Goal: Transaction & Acquisition: Purchase product/service

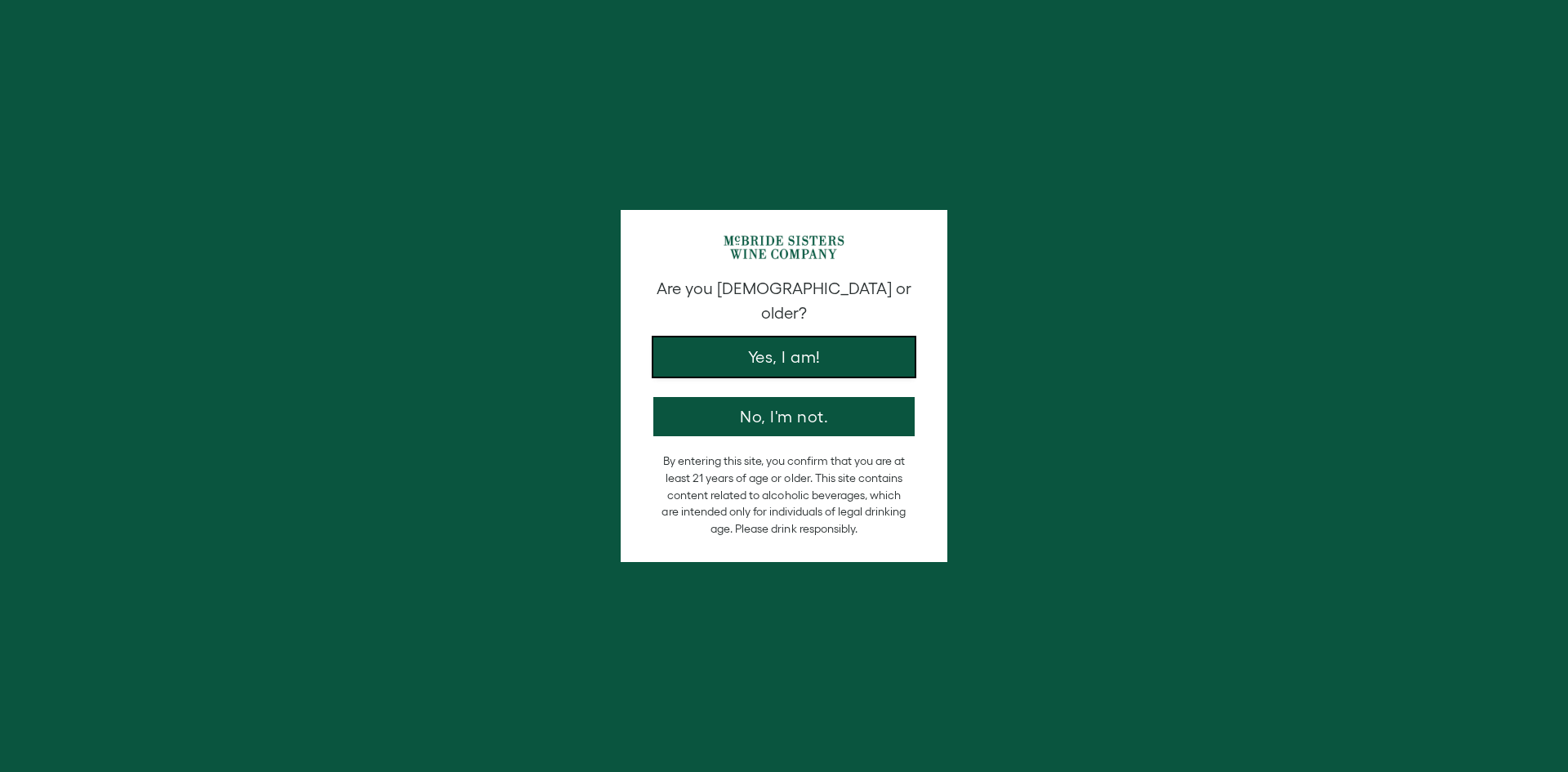
click at [808, 350] on button "Yes, I am!" at bounding box center [784, 357] width 261 height 39
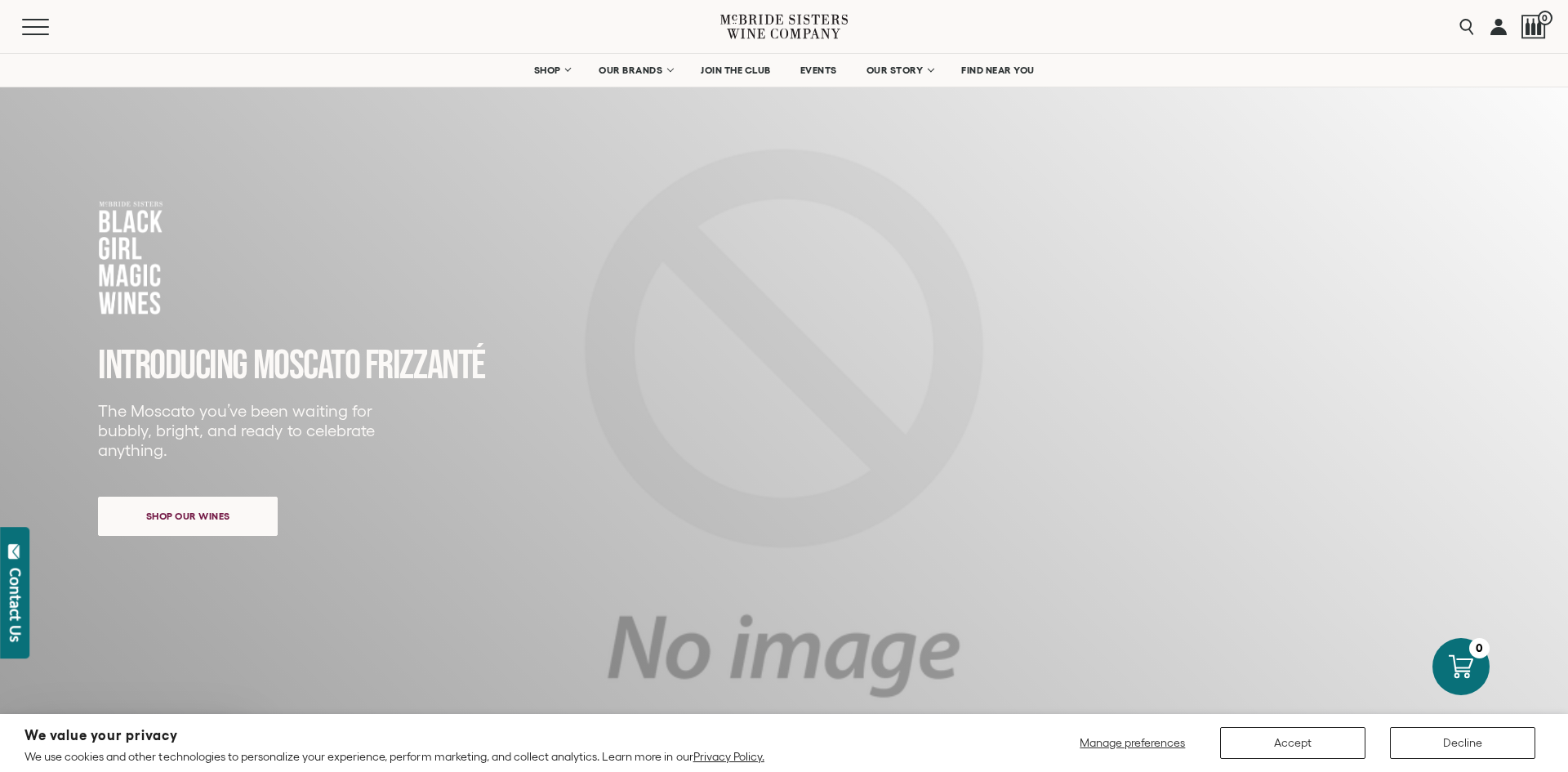
click at [160, 507] on div "Close dialog Discover Our Collections Join our community to receive exclusive u…" at bounding box center [784, 386] width 1568 height 772
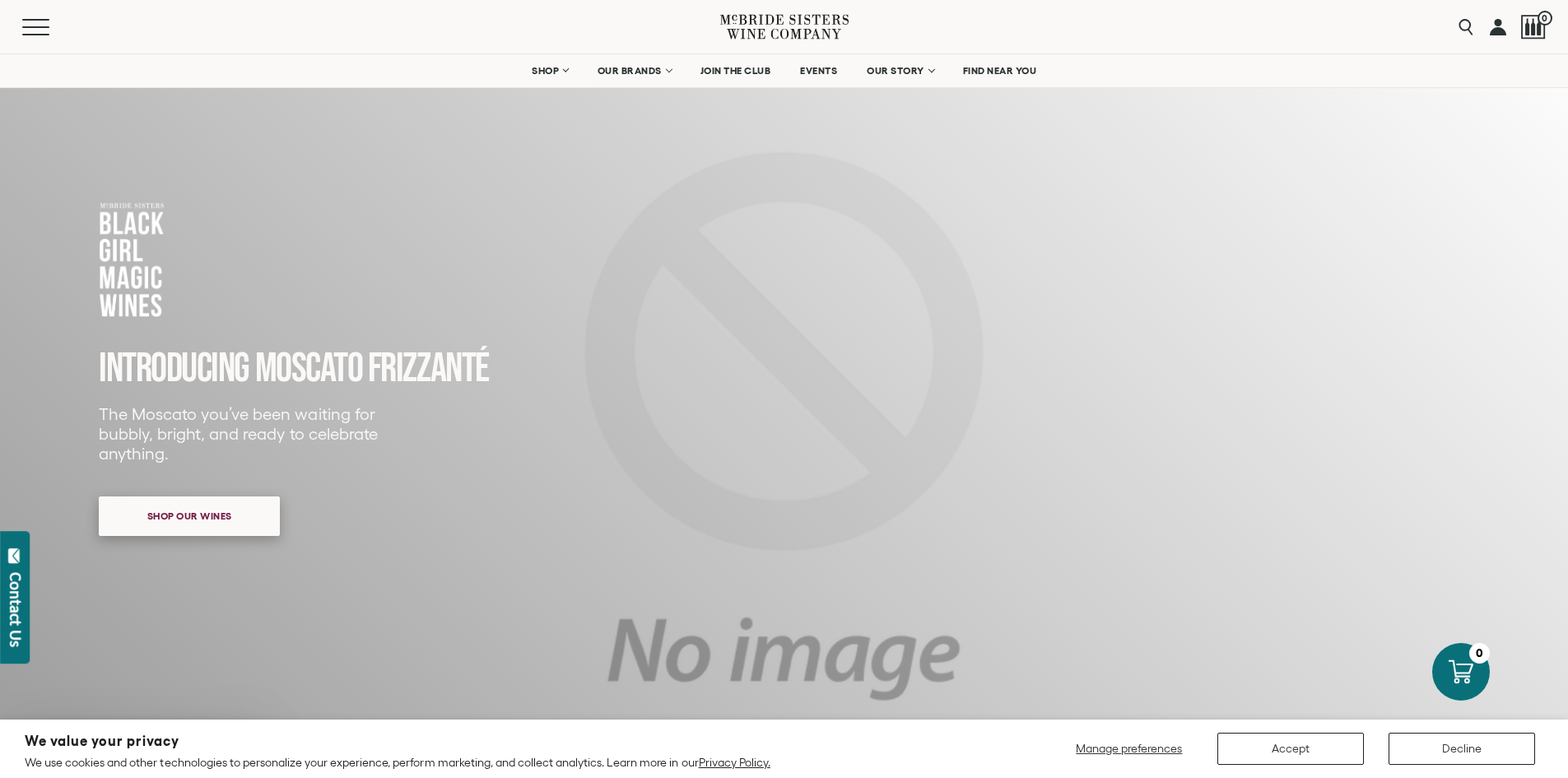
click at [162, 513] on span "Shop our wines" at bounding box center [189, 515] width 142 height 32
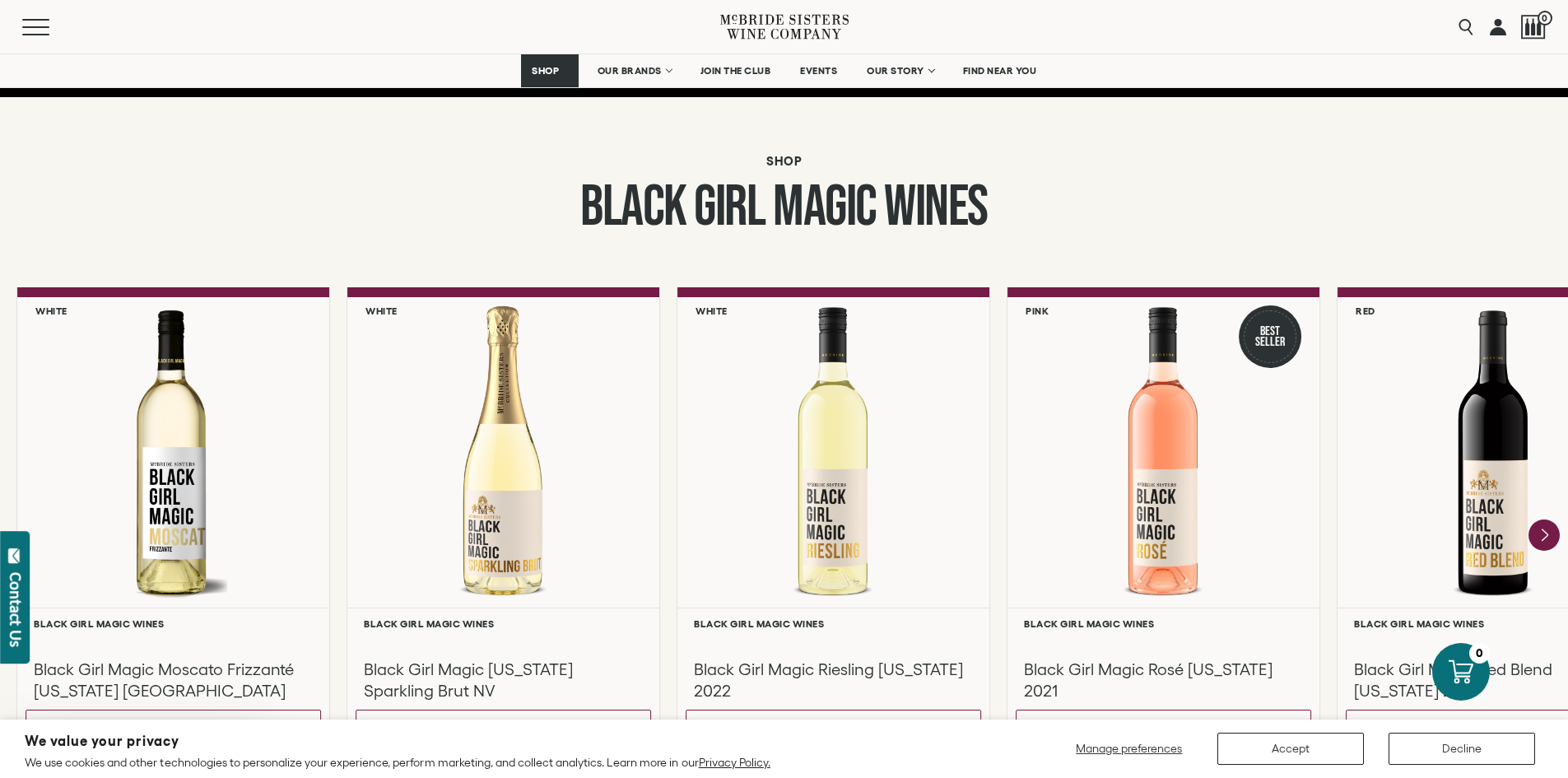
scroll to position [1091, 0]
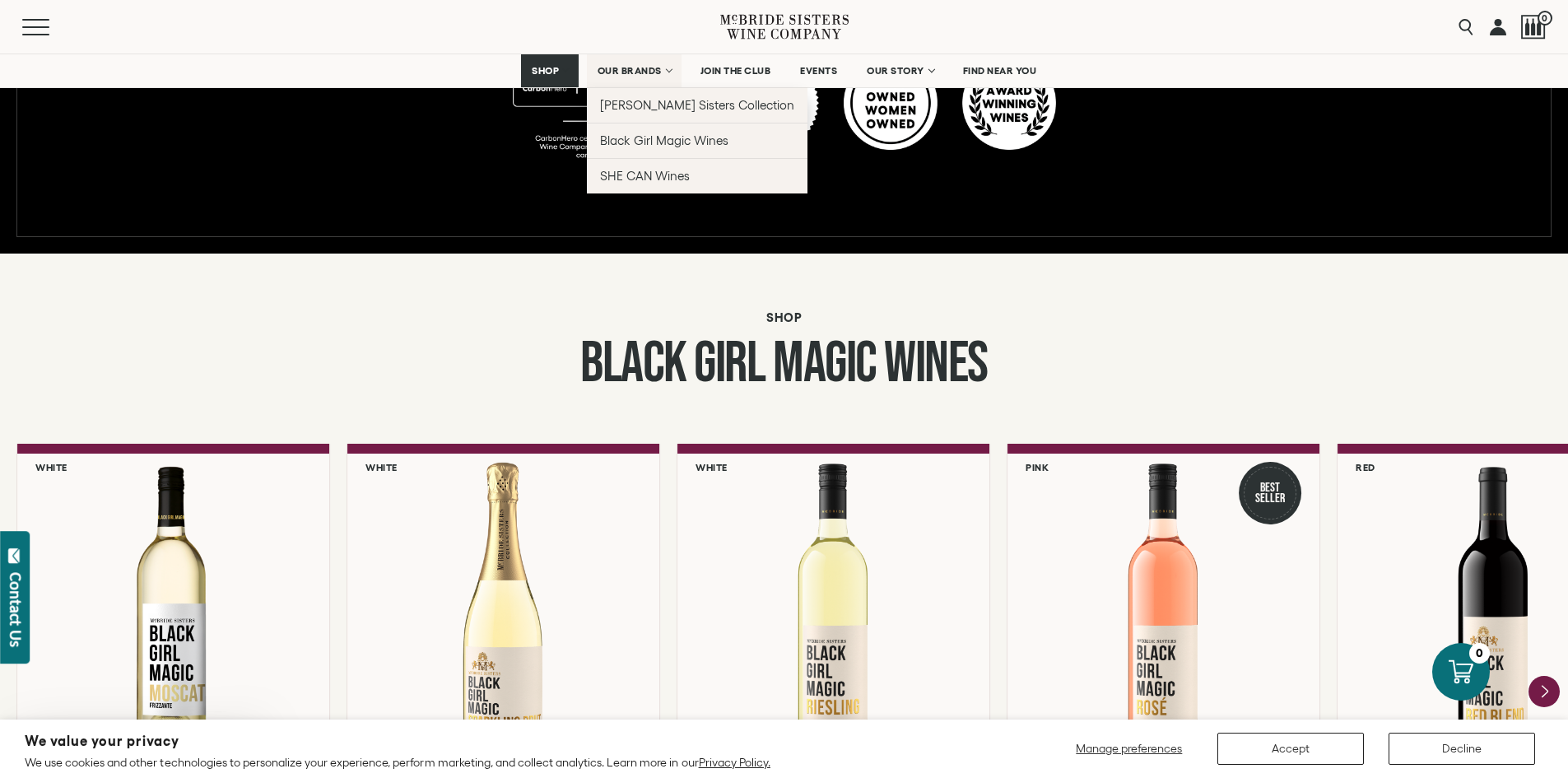
click at [665, 67] on link "OUR BRANDS" at bounding box center [634, 71] width 94 height 33
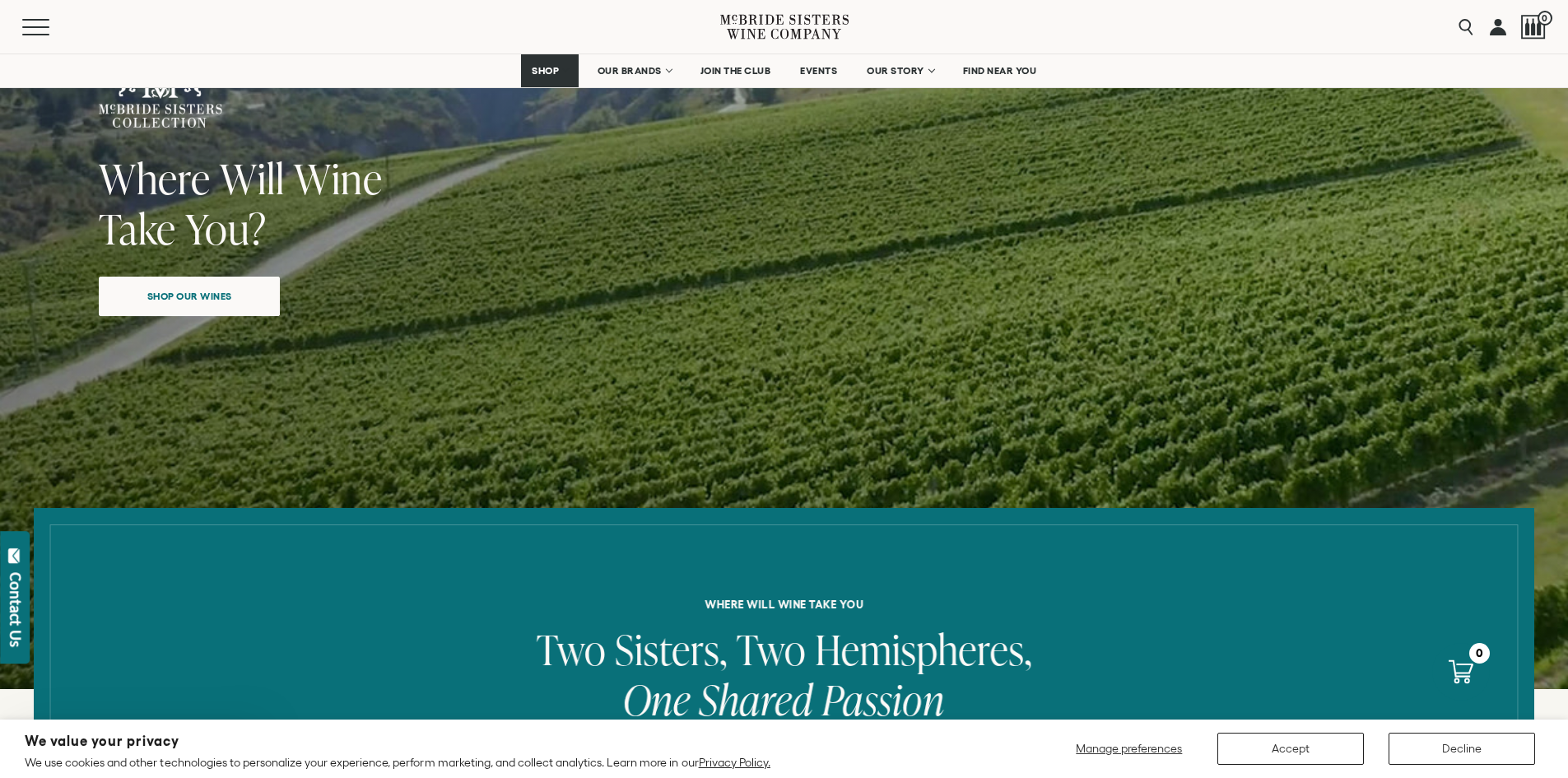
scroll to position [165, 0]
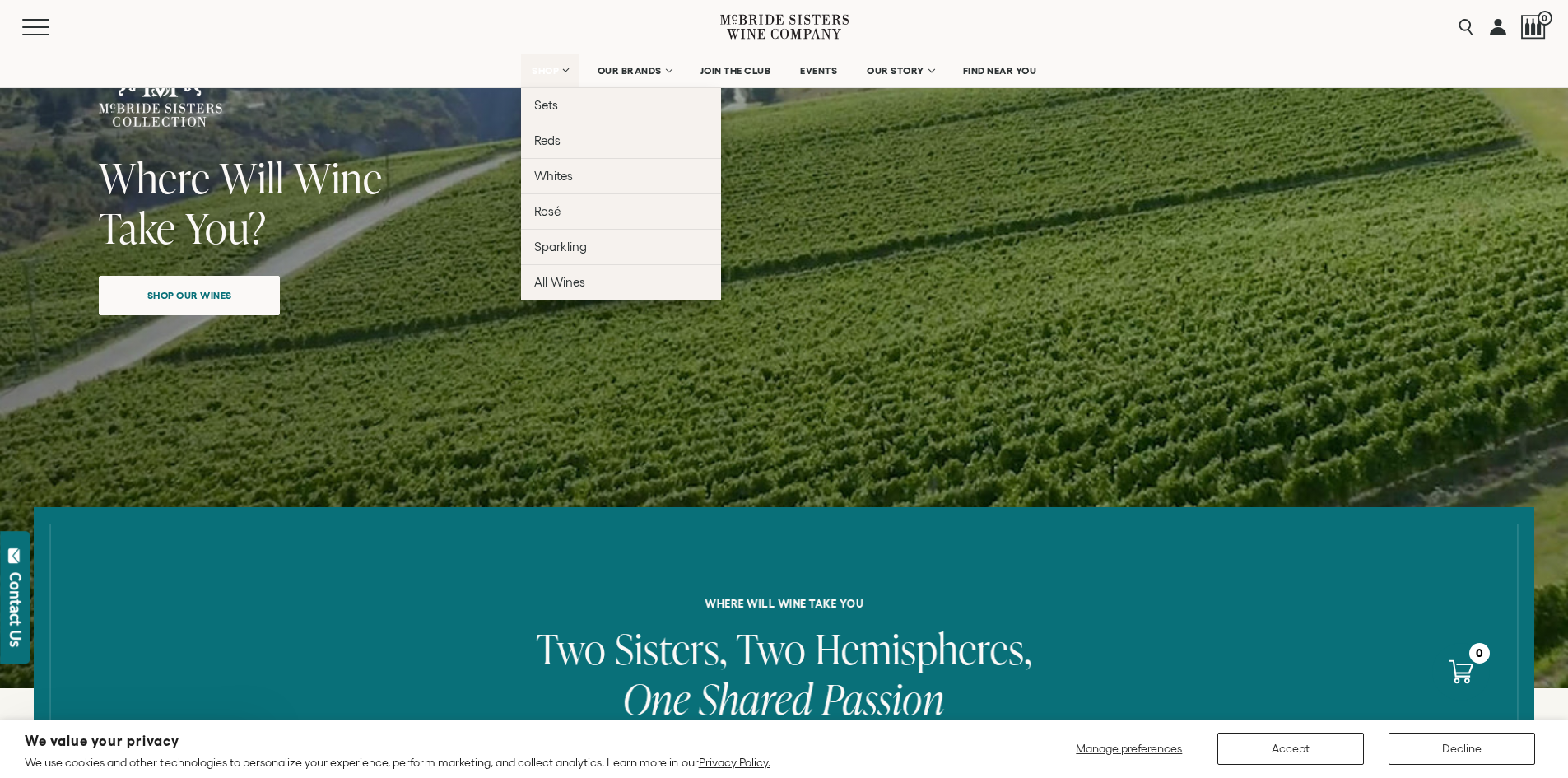
click at [545, 77] on link "SHOP" at bounding box center [550, 71] width 57 height 33
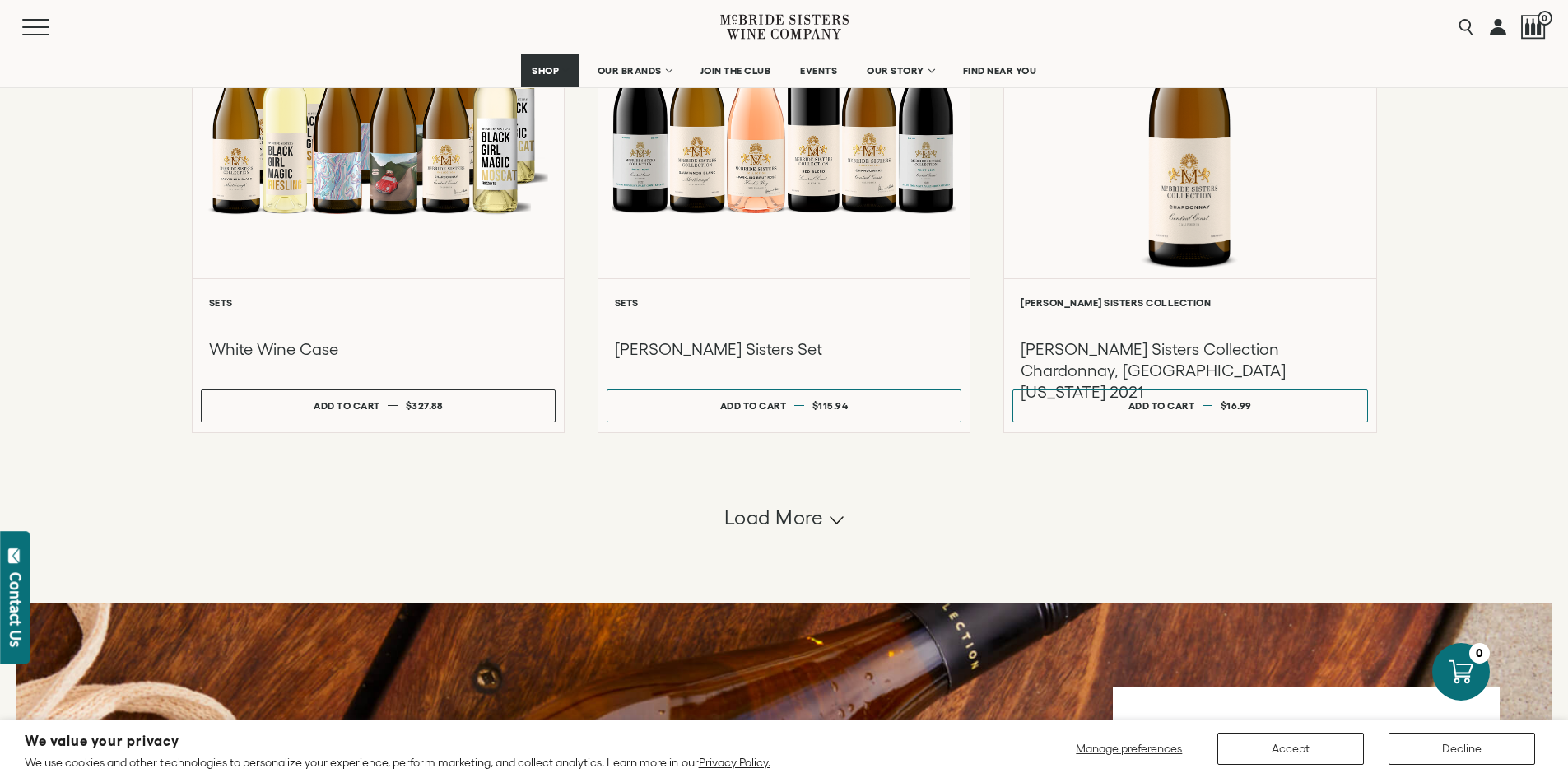
scroll to position [1564, 0]
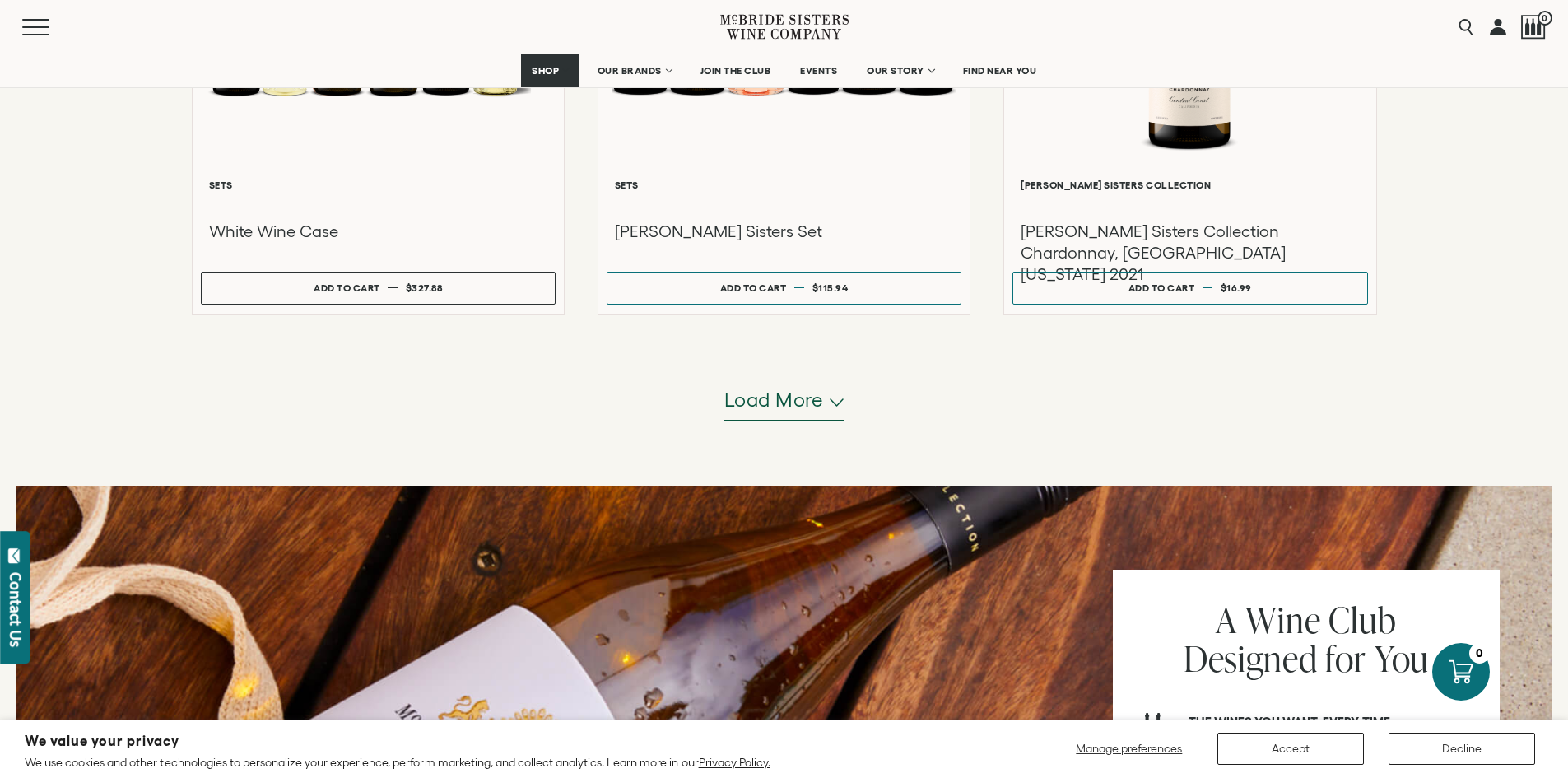
click at [800, 400] on span "Load more" at bounding box center [773, 400] width 99 height 28
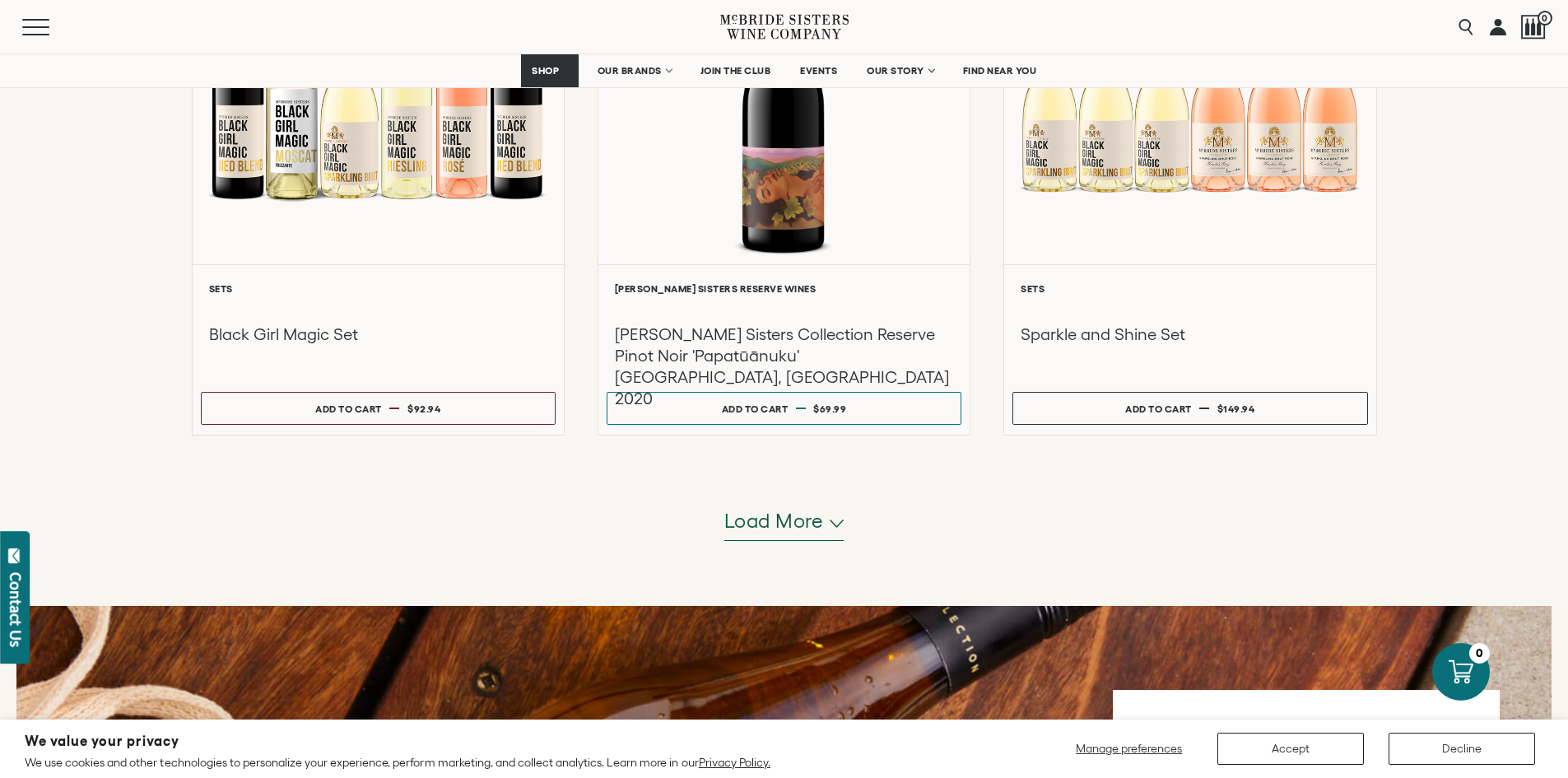
scroll to position [3128, 0]
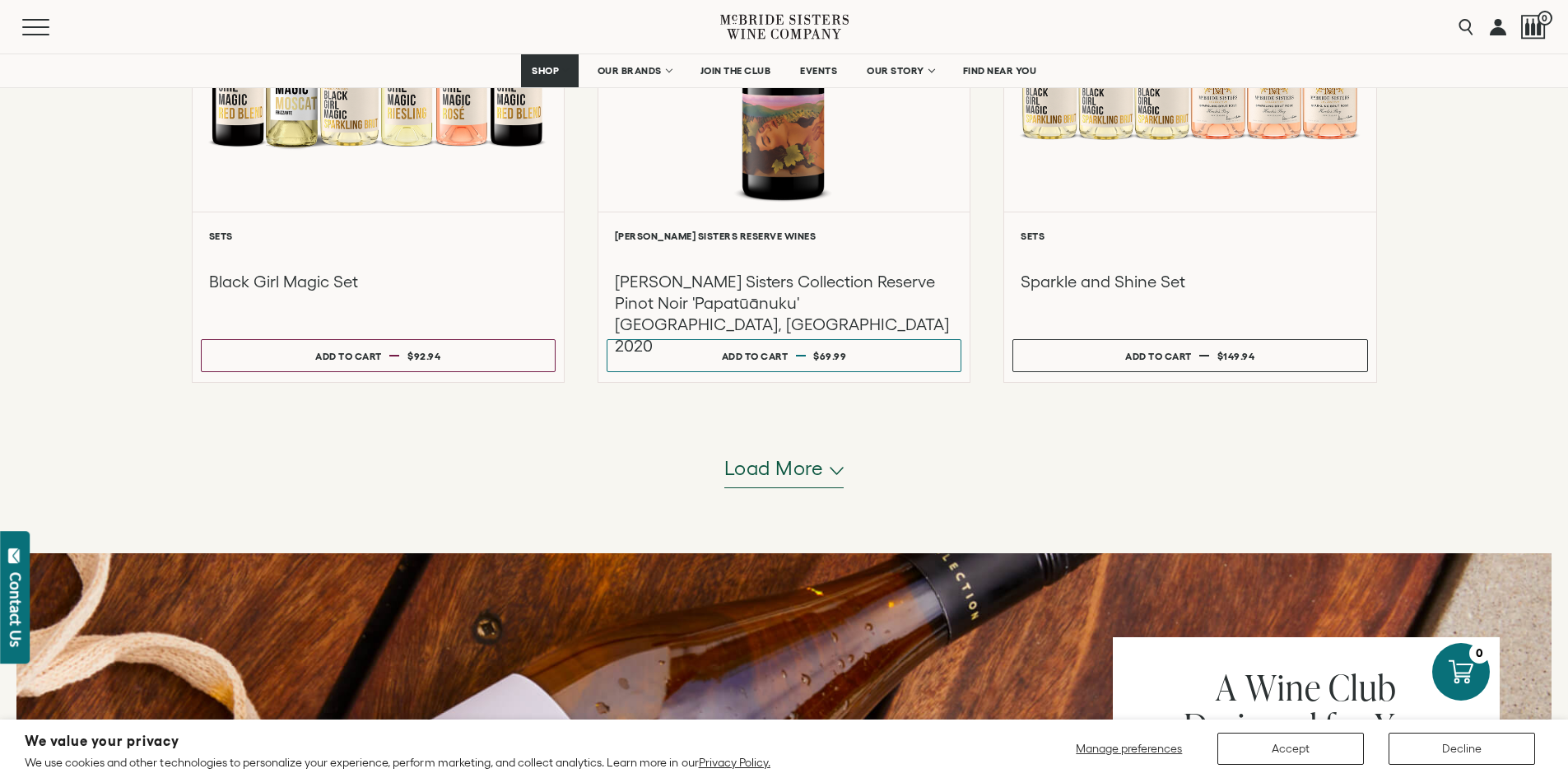
click at [740, 459] on span "Load more" at bounding box center [773, 468] width 99 height 28
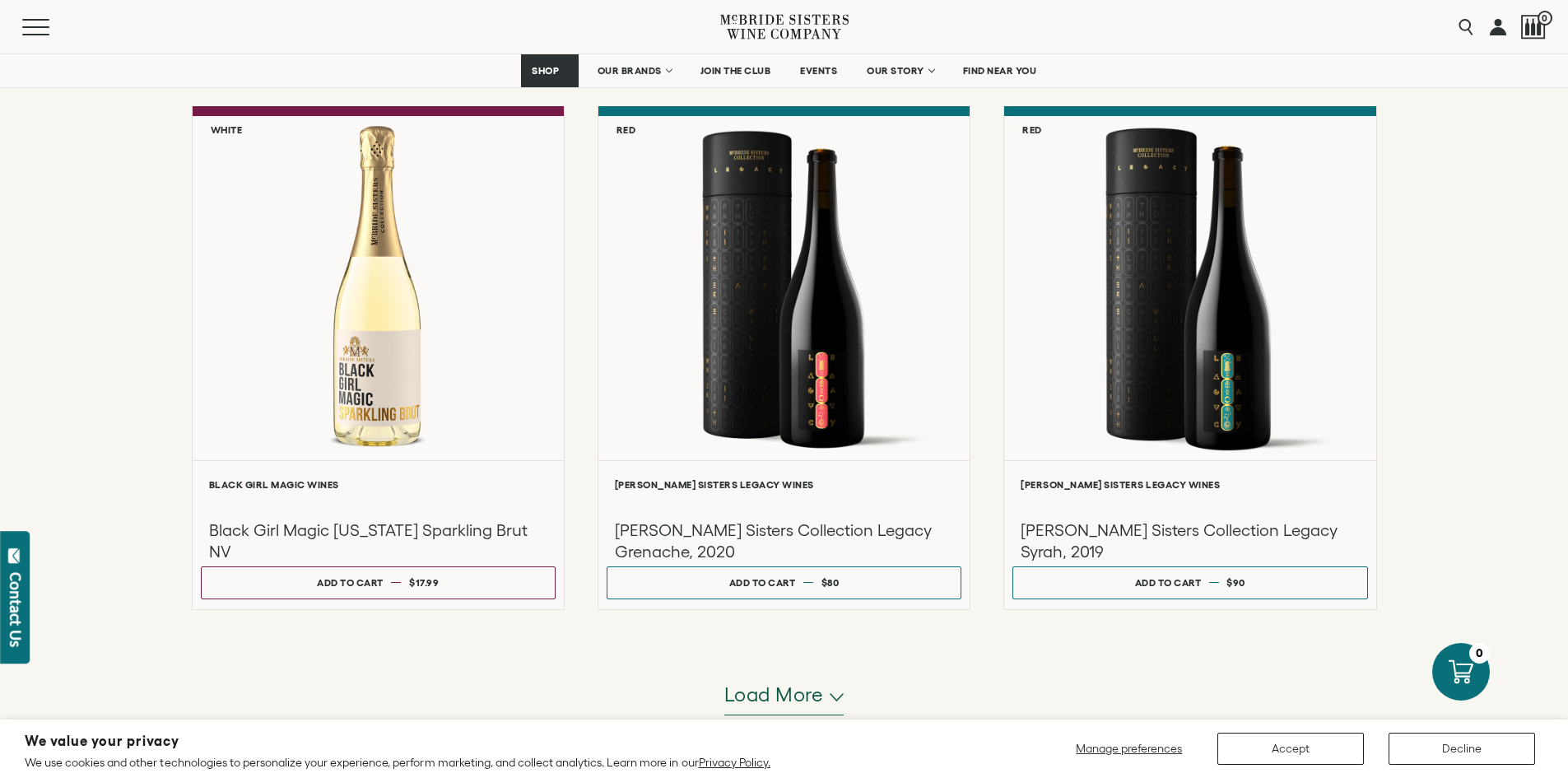
scroll to position [4775, 0]
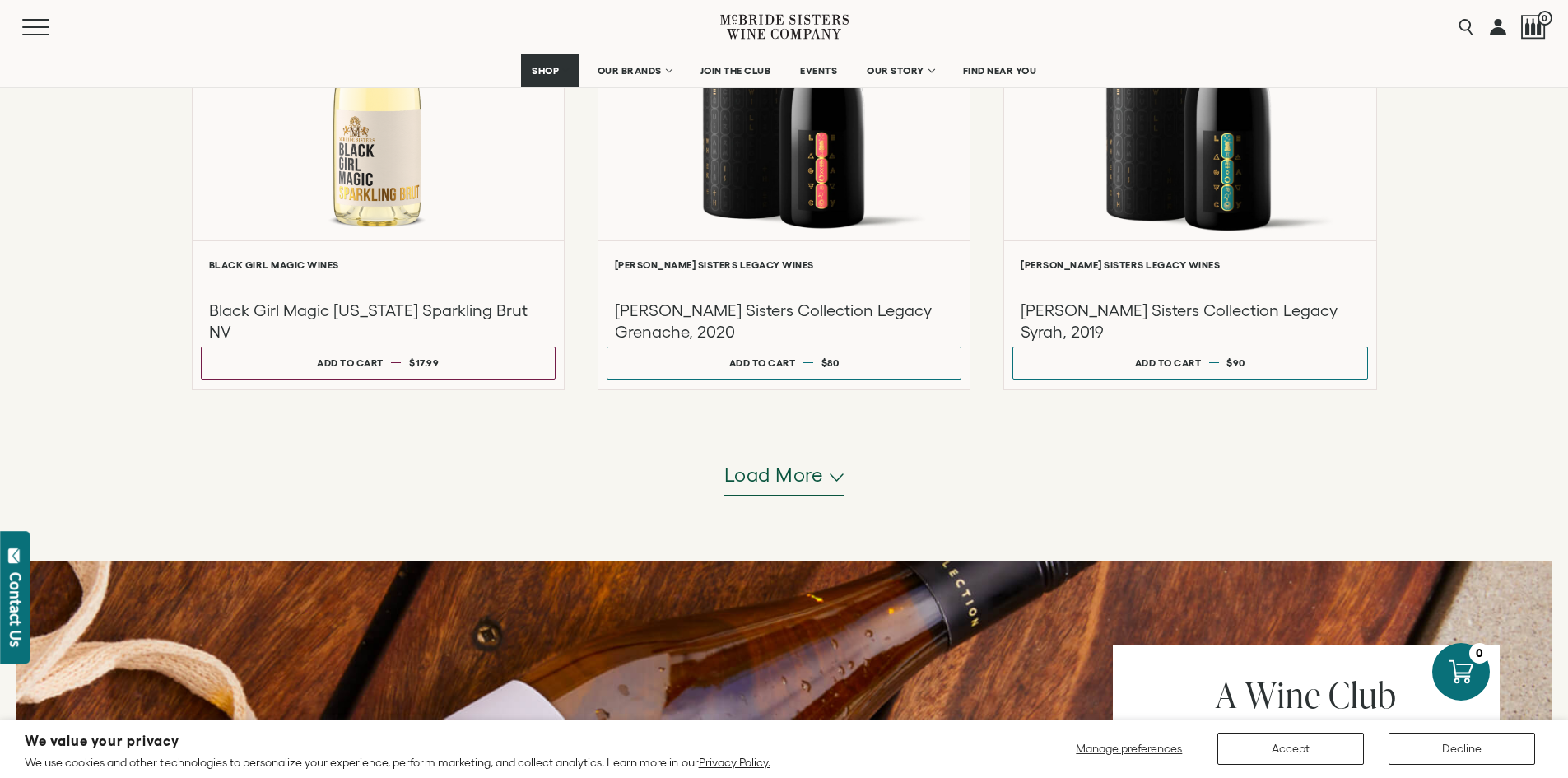
click at [784, 492] on button "Load more" at bounding box center [784, 476] width 120 height 40
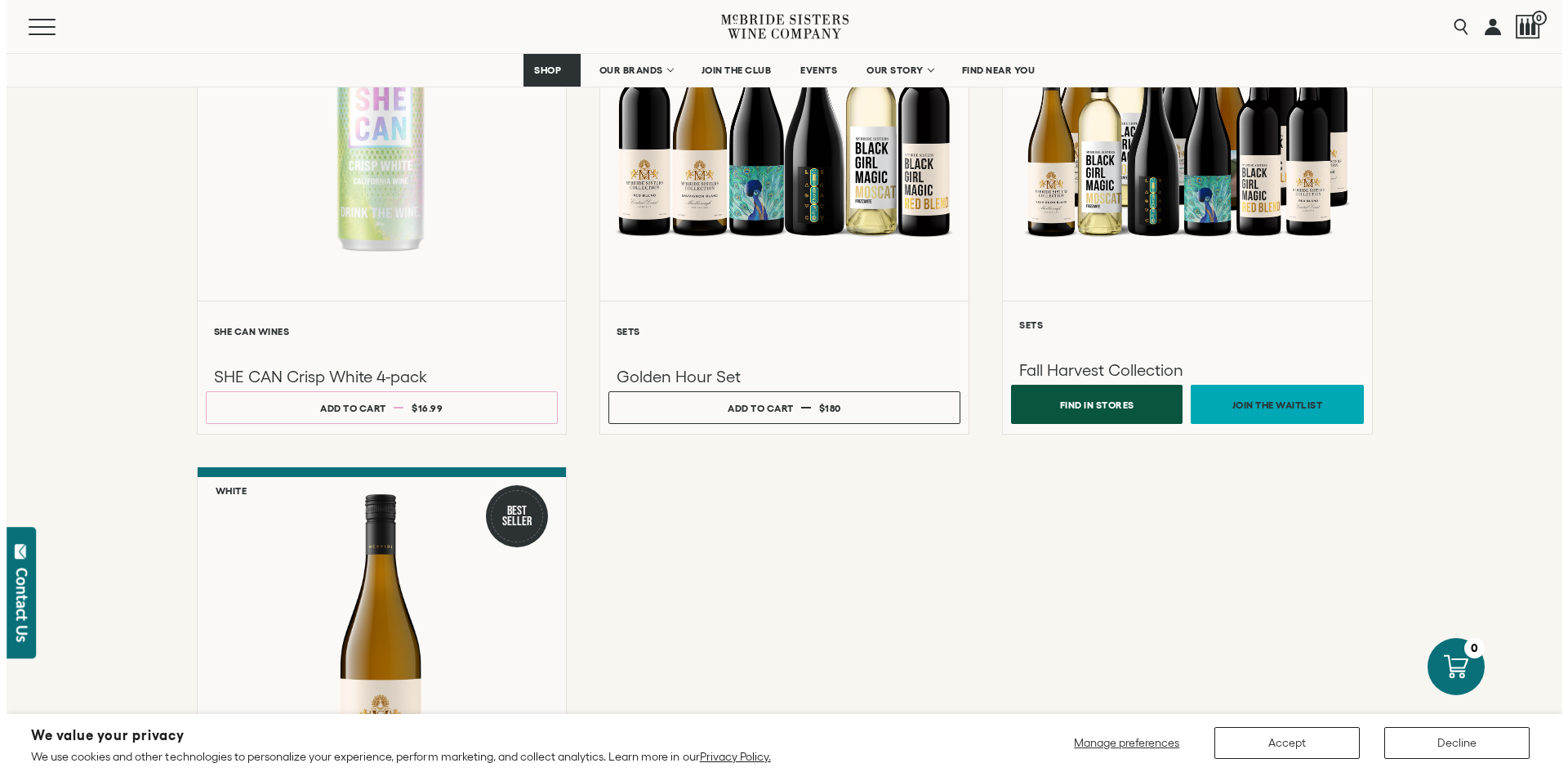
scroll to position [5800, 0]
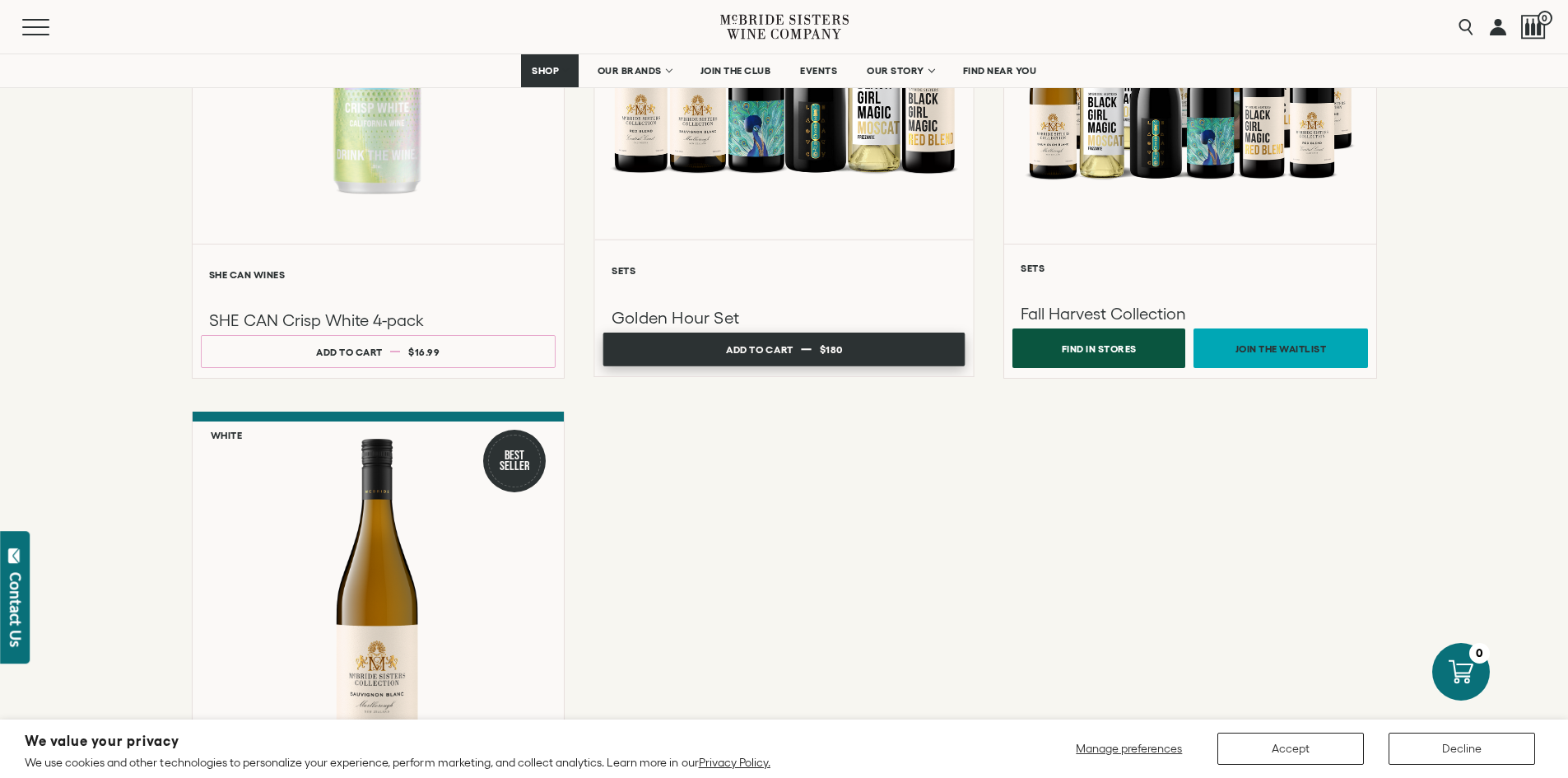
click at [752, 351] on div "Add to cart" at bounding box center [759, 349] width 67 height 24
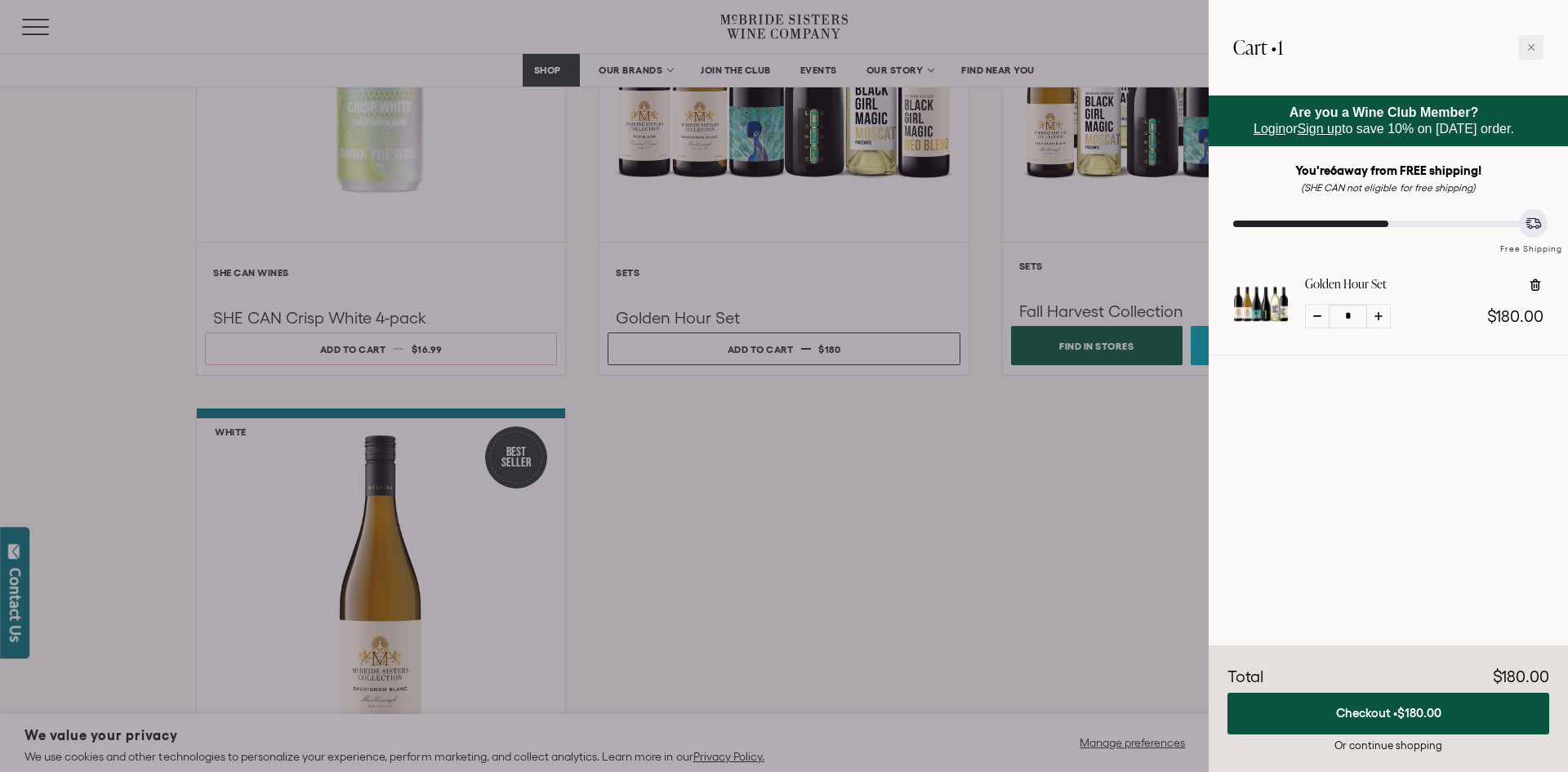
click at [1397, 706] on button "Checkout • $180.00" at bounding box center [1388, 714] width 322 height 42
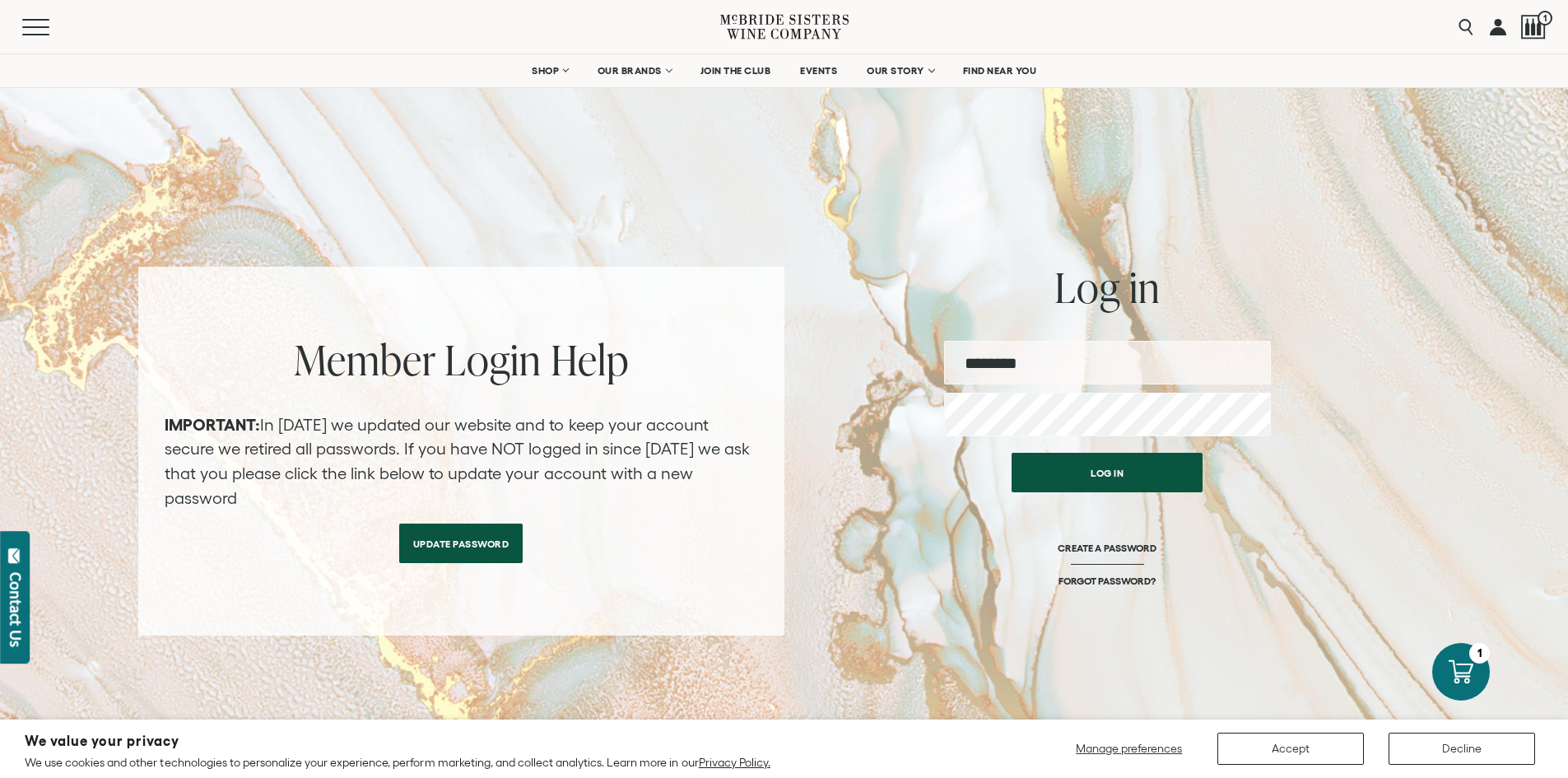
click at [1103, 360] on input "email" at bounding box center [1107, 363] width 327 height 44
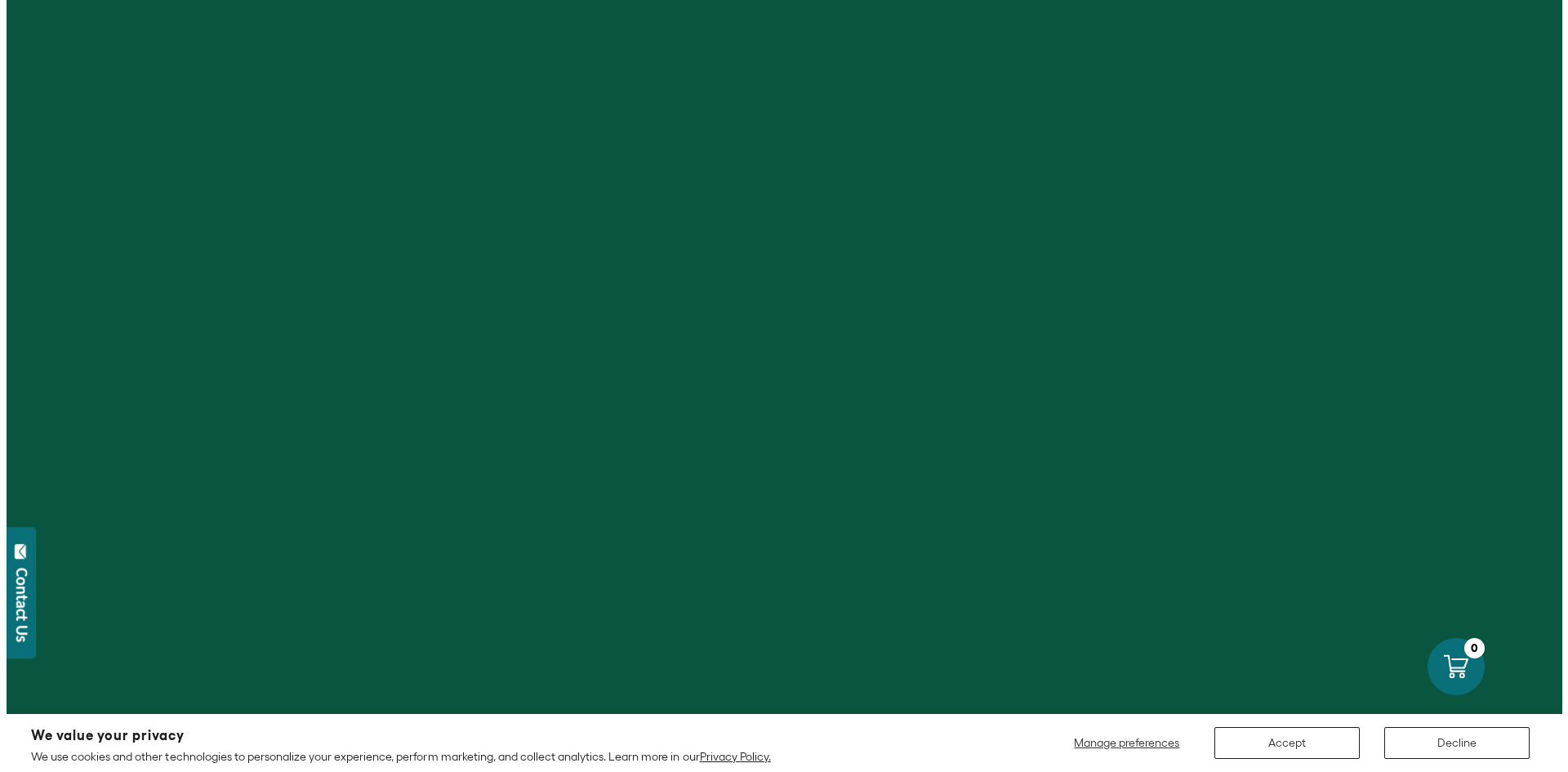
scroll to position [2493, 0]
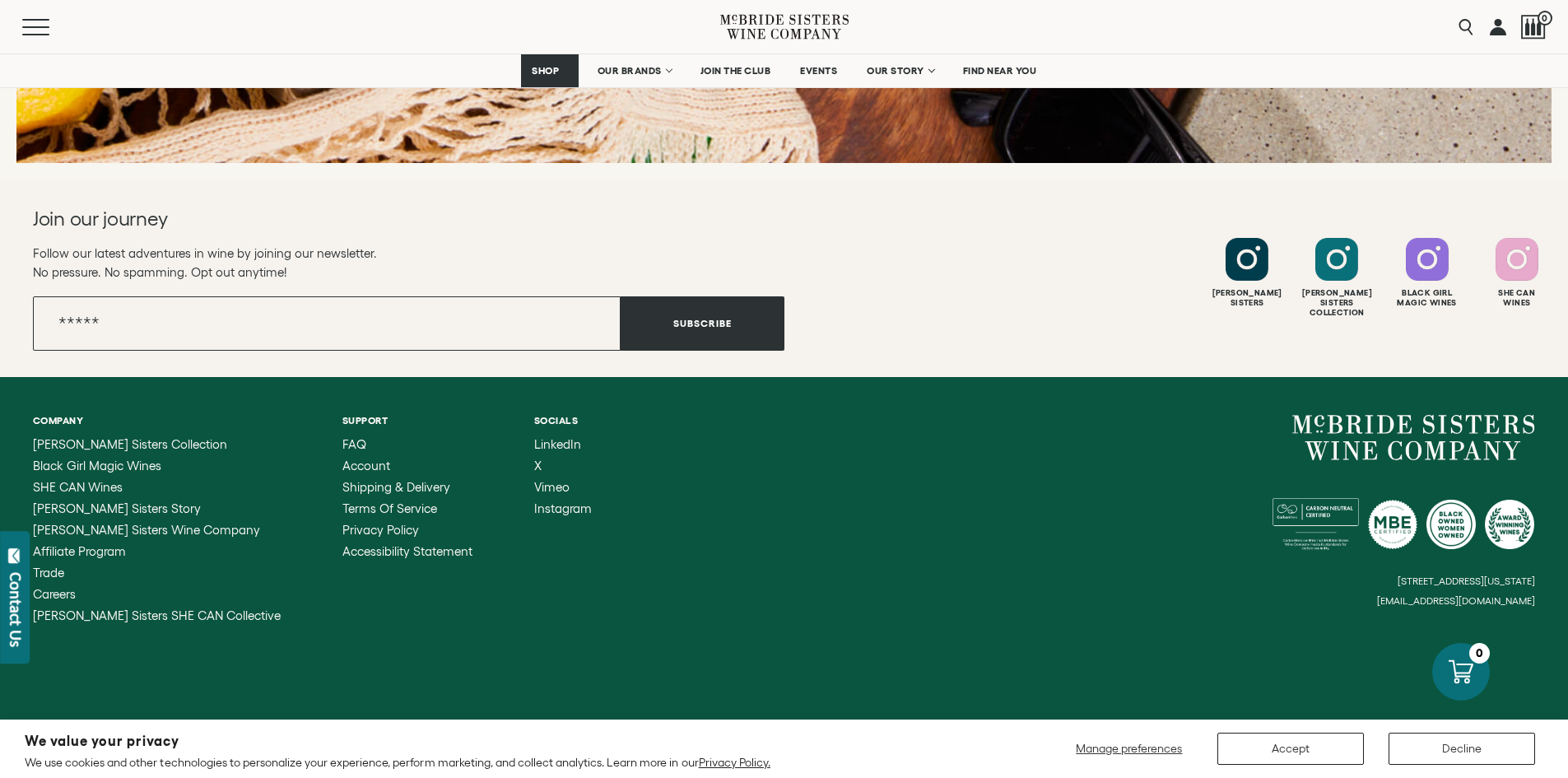
click at [1533, 18] on div at bounding box center [1533, 27] width 24 height 24
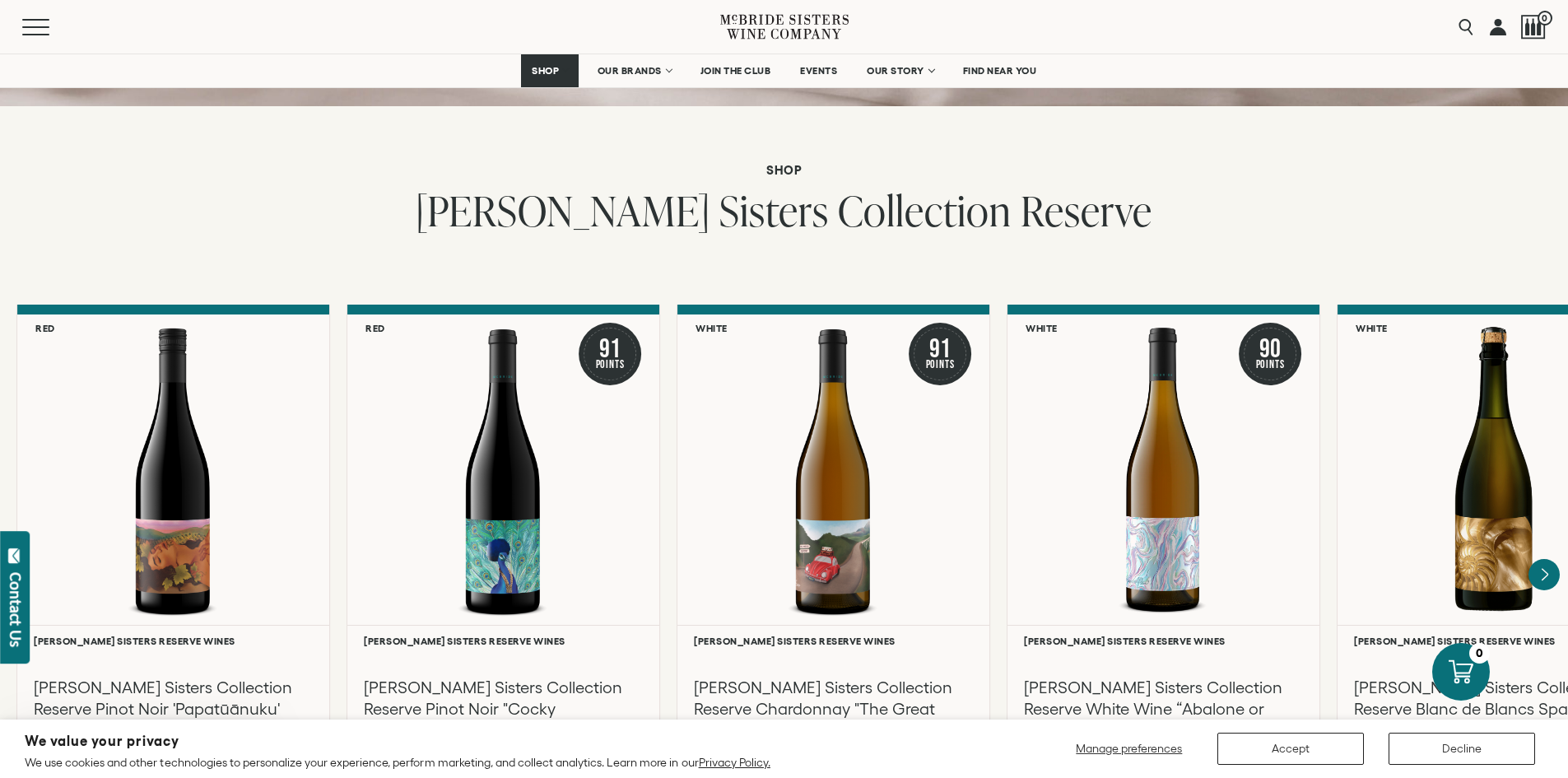
scroll to position [2387, 0]
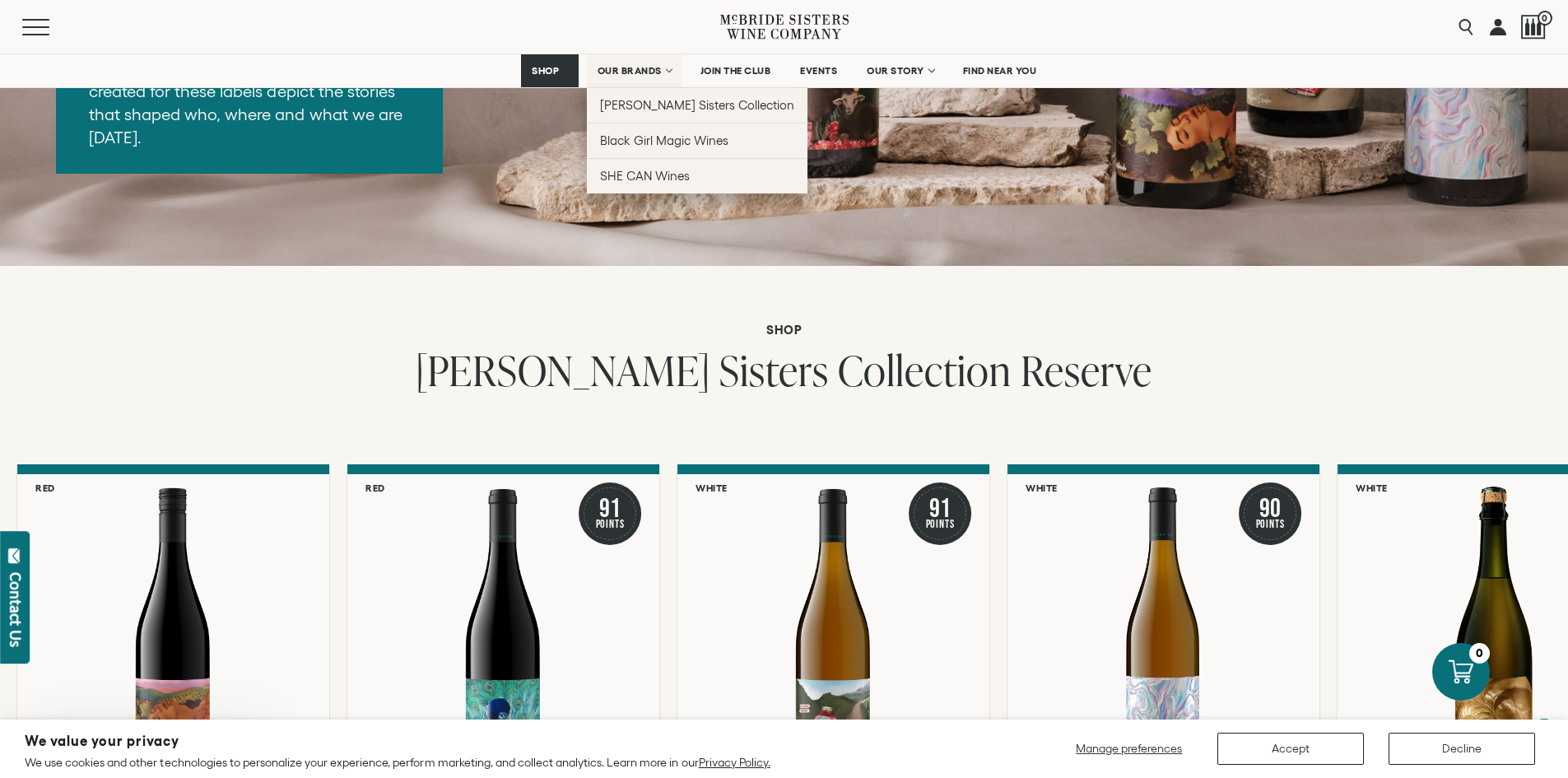
click at [664, 72] on link "OUR BRANDS" at bounding box center [634, 71] width 94 height 33
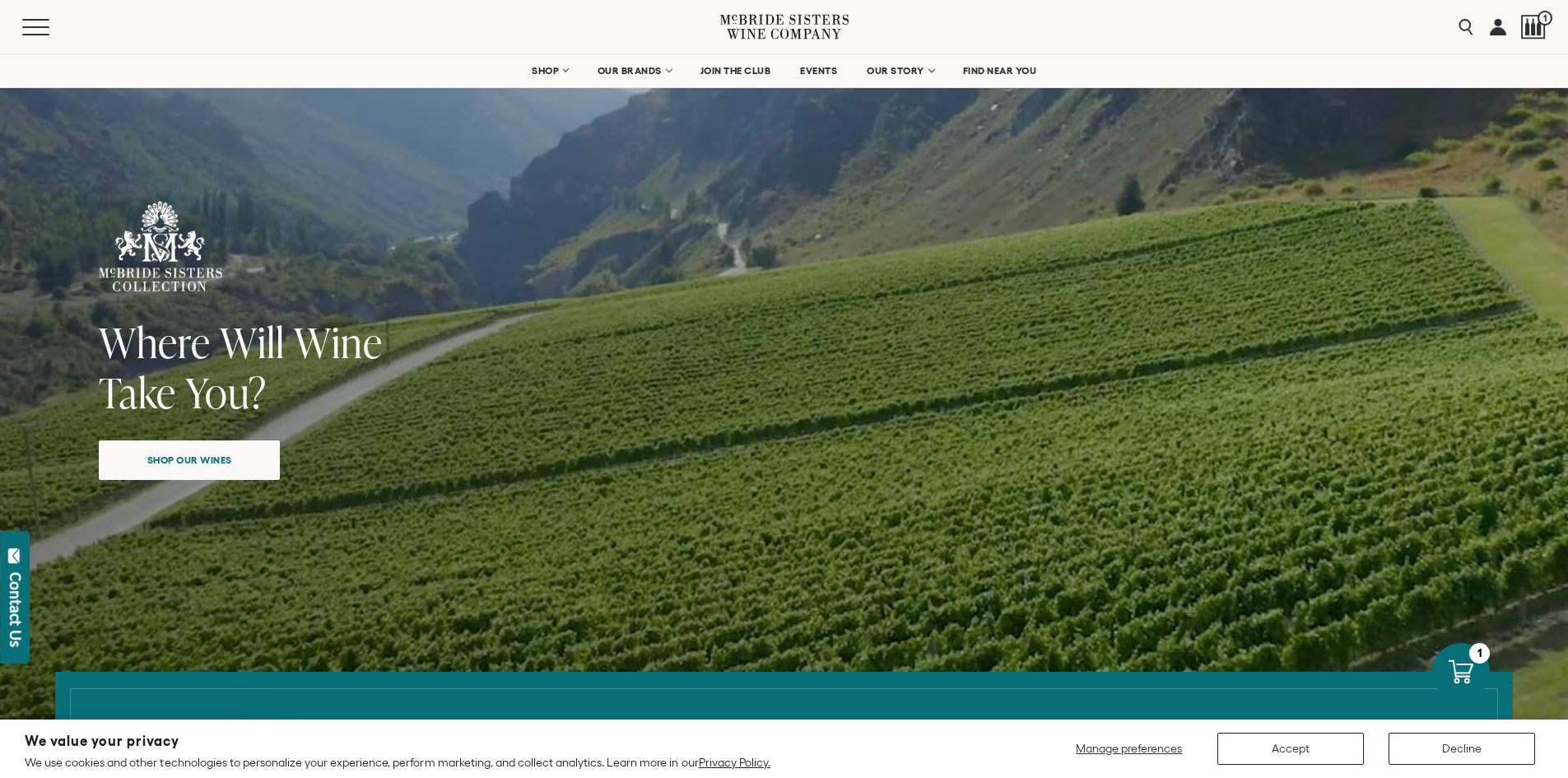
click at [1465, 655] on div at bounding box center [1460, 672] width 57 height 57
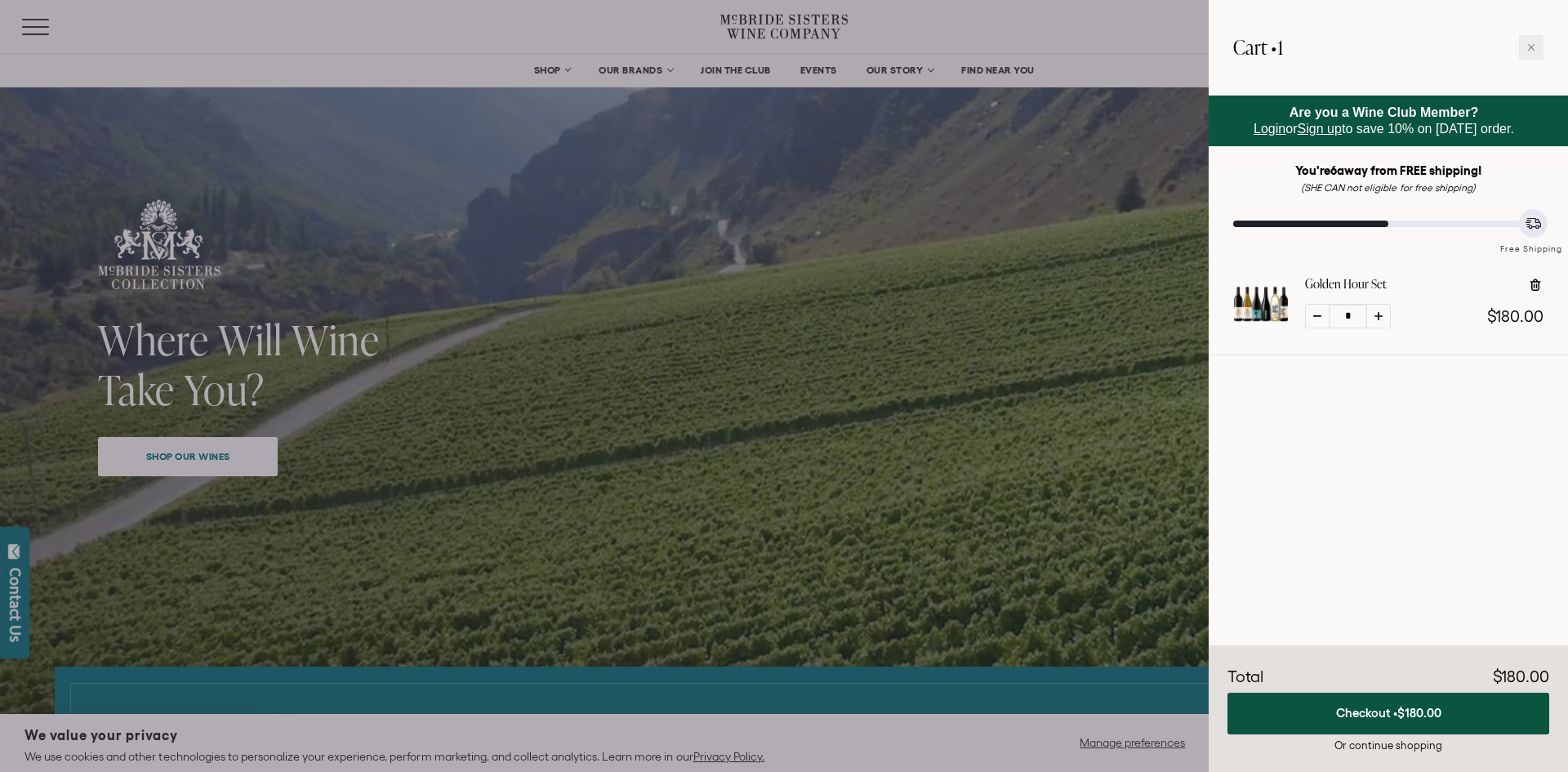
click at [1338, 714] on button "Checkout • $180.00" at bounding box center [1388, 714] width 322 height 42
